Goal: Navigation & Orientation: Find specific page/section

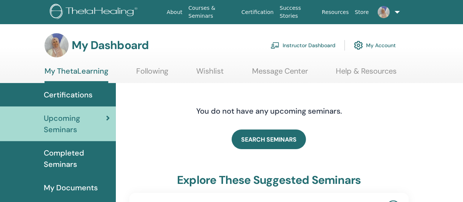
click at [295, 45] on link "Instructor Dashboard" at bounding box center [303, 45] width 65 height 17
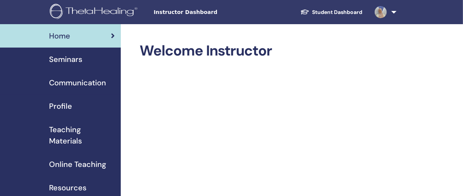
click at [67, 58] on span "Seminars" at bounding box center [65, 59] width 33 height 11
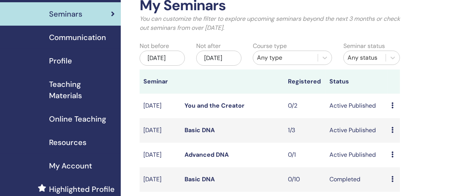
scroll to position [53, 0]
